Goal: Information Seeking & Learning: Learn about a topic

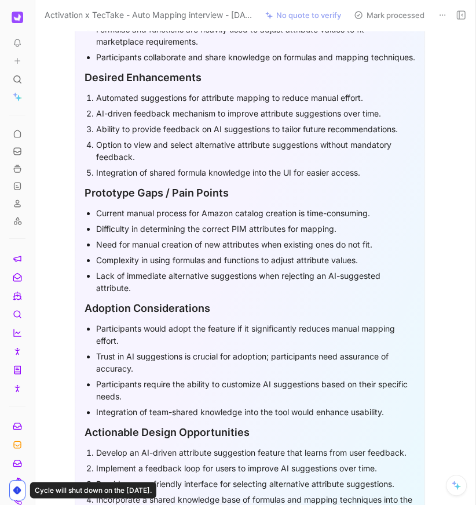
scroll to position [615, 0]
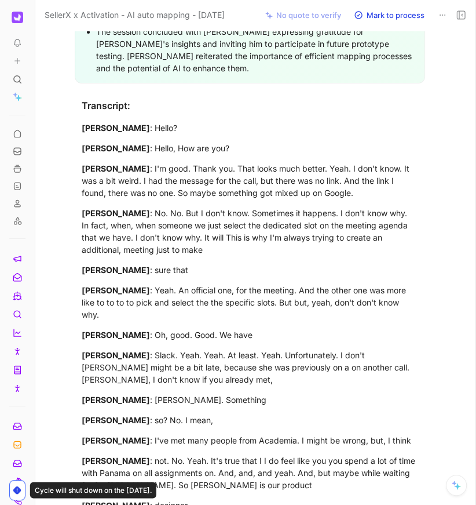
scroll to position [3130, 0]
